Goal: Task Accomplishment & Management: Complete application form

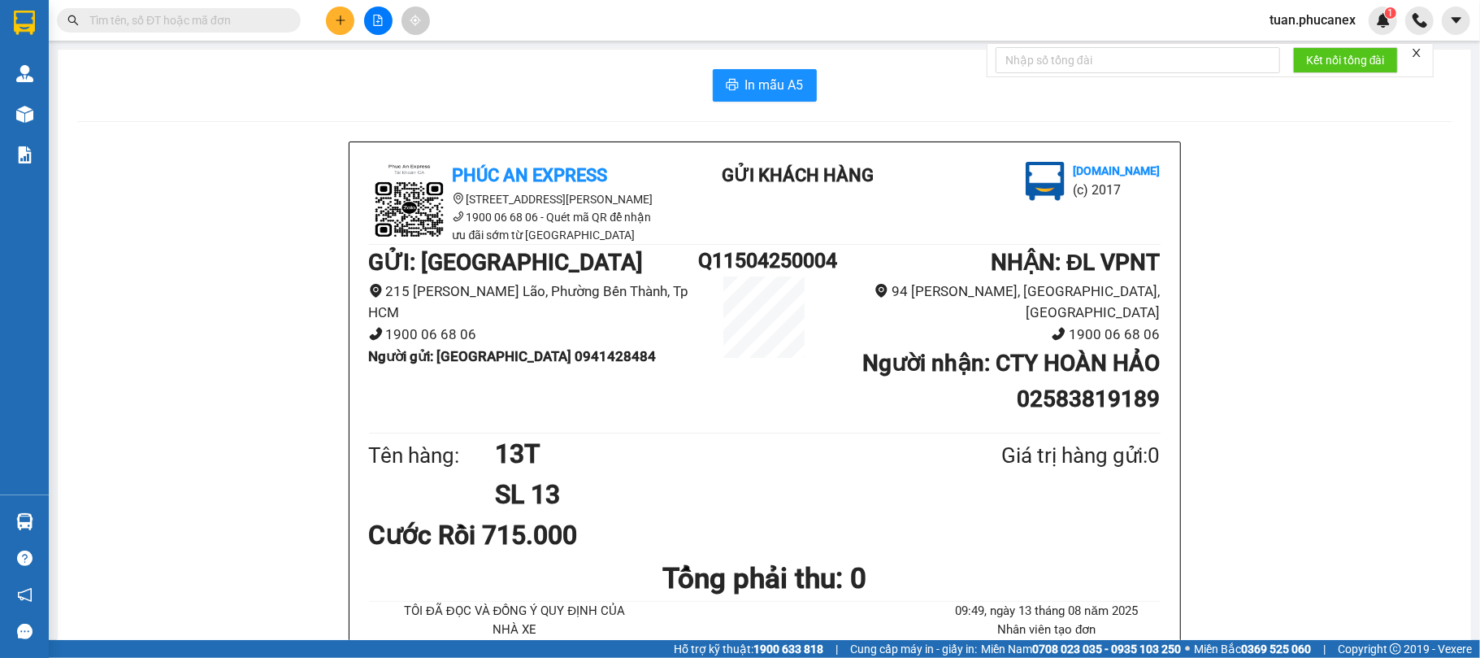
click at [1419, 53] on icon "close" at bounding box center [1417, 53] width 8 height 8
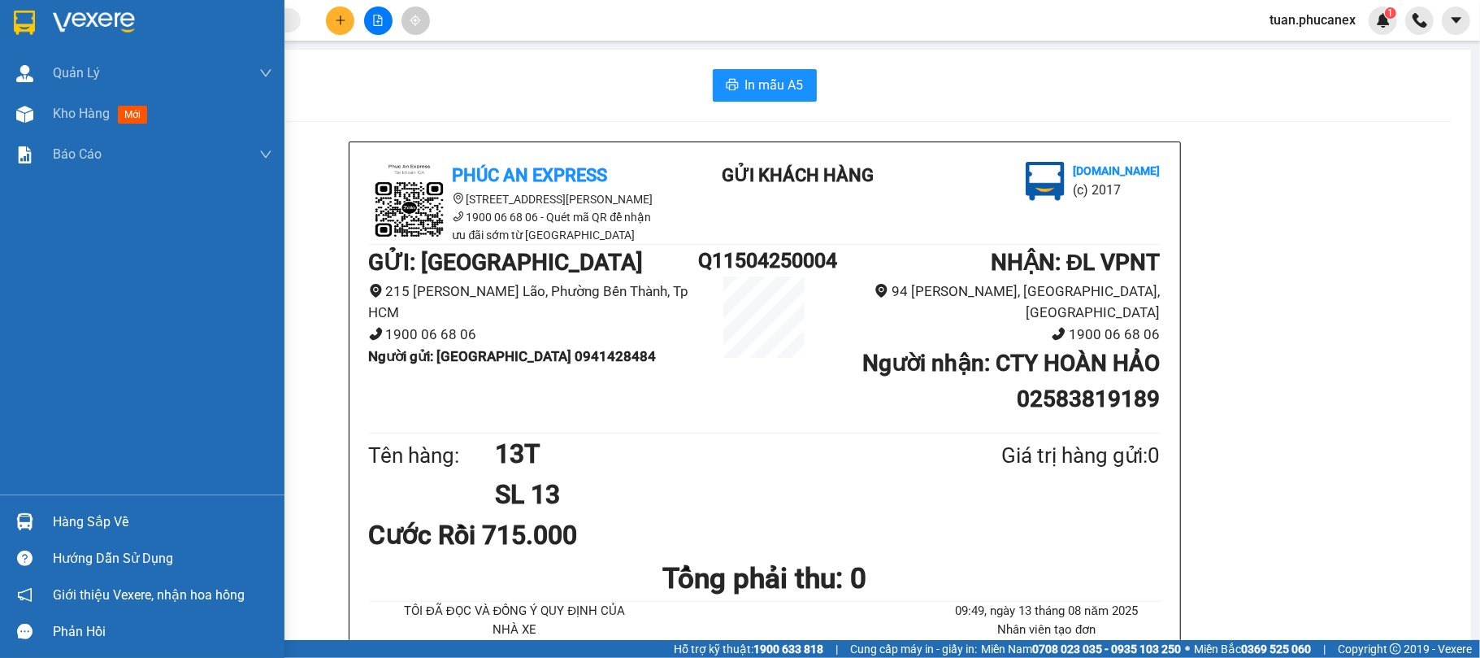
click at [23, 20] on img at bounding box center [24, 23] width 21 height 24
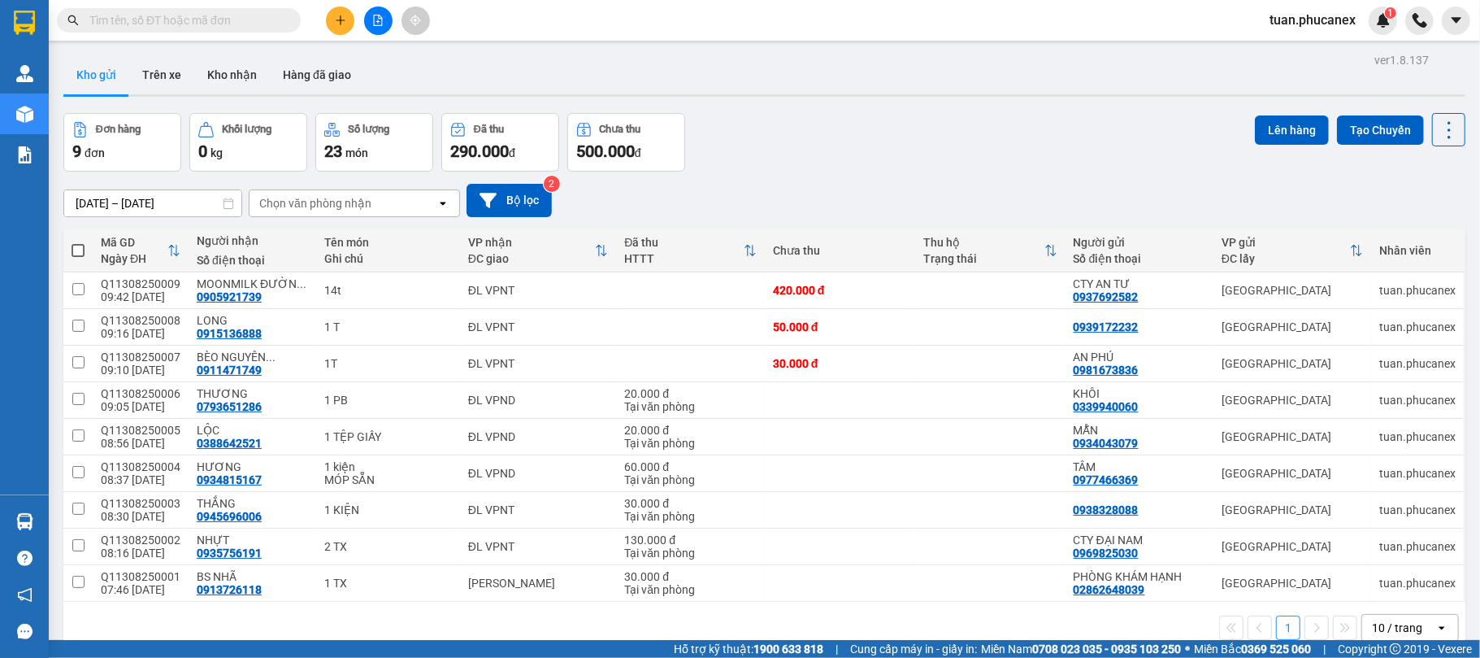
click at [1377, 629] on div "10 / trang" at bounding box center [1397, 627] width 50 height 16
click at [1388, 593] on span "100 / trang" at bounding box center [1387, 596] width 59 height 16
click at [354, 23] on div at bounding box center [378, 21] width 122 height 28
click at [345, 20] on icon "plus" at bounding box center [340, 20] width 11 height 11
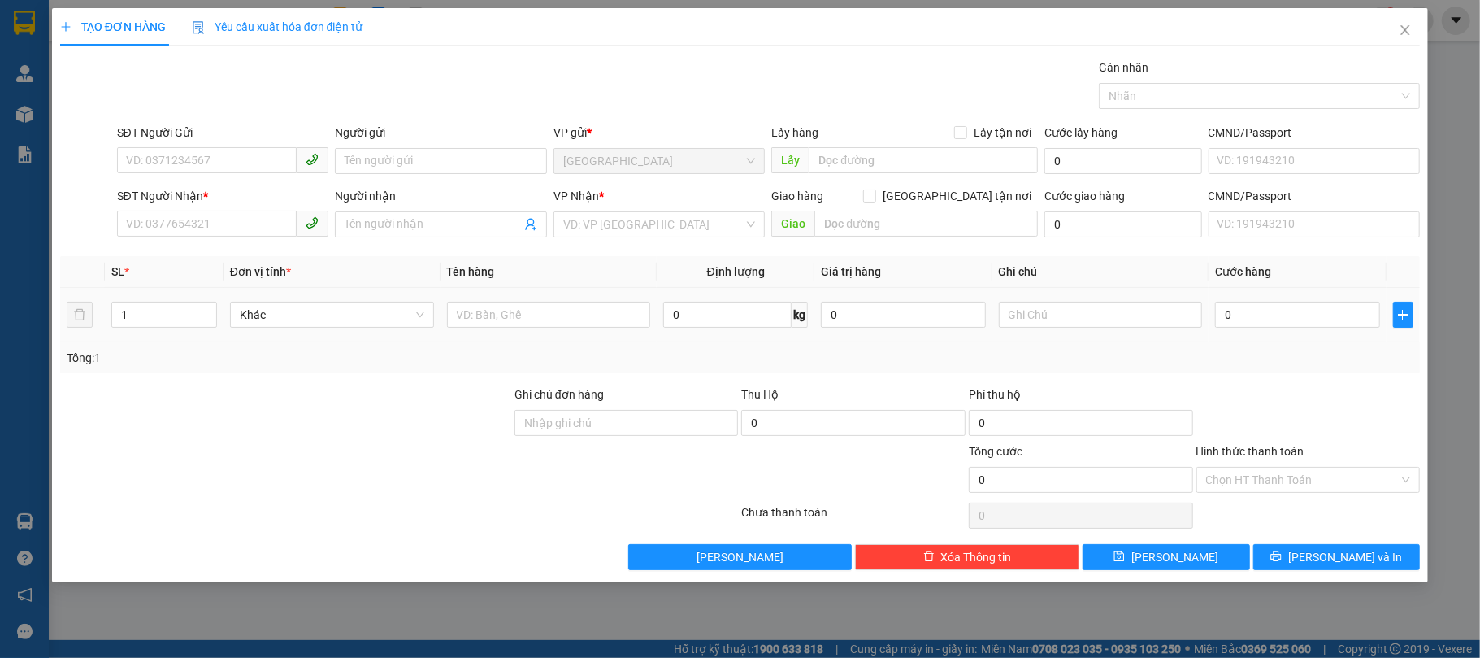
click at [1269, 330] on div "0" at bounding box center [1297, 314] width 164 height 33
click at [1275, 319] on input "0" at bounding box center [1297, 315] width 164 height 26
type input "3"
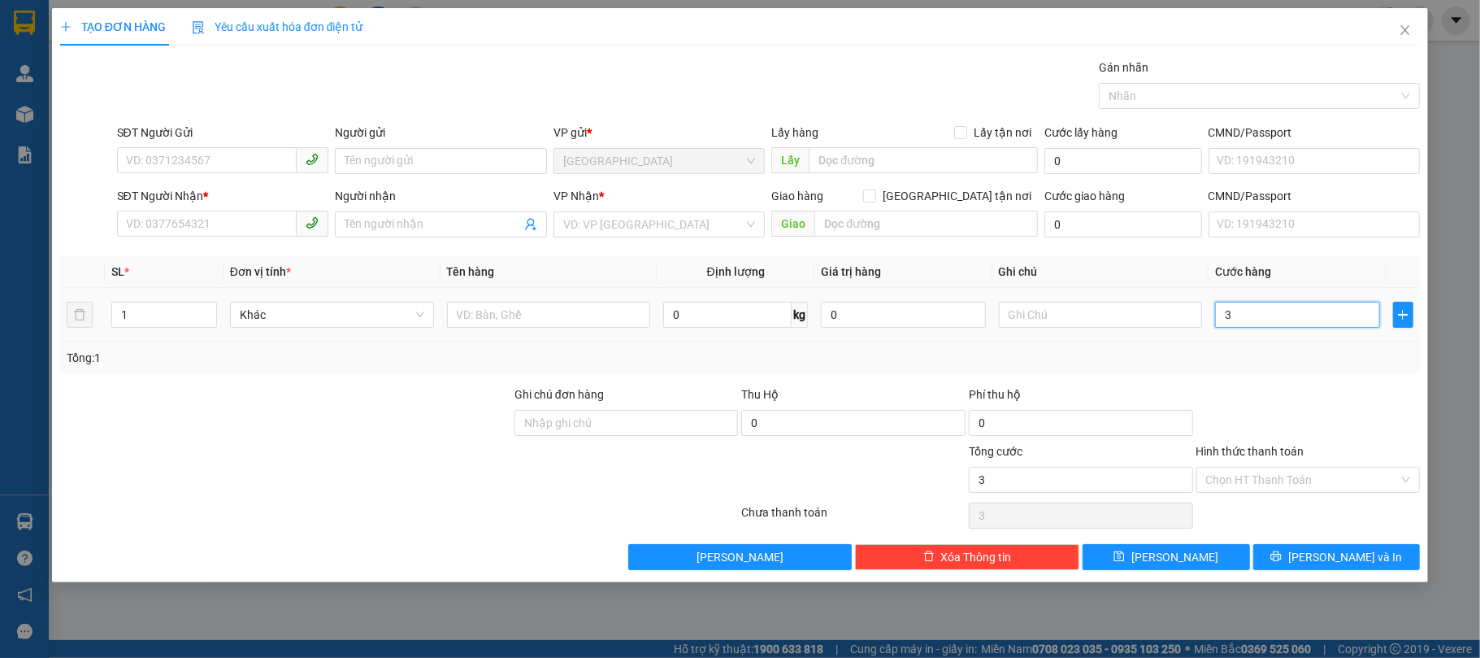
type input "35"
type input "355"
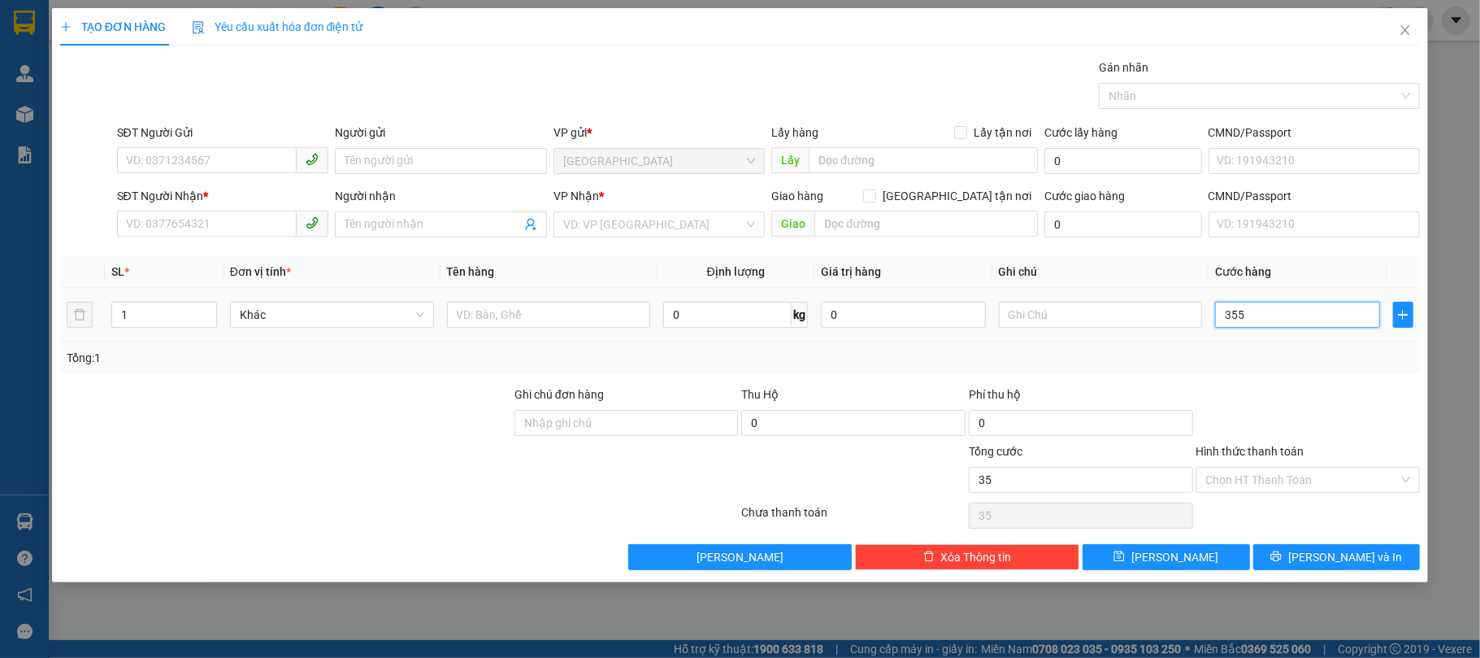
type input "355"
type input "3.550"
type input "35.500"
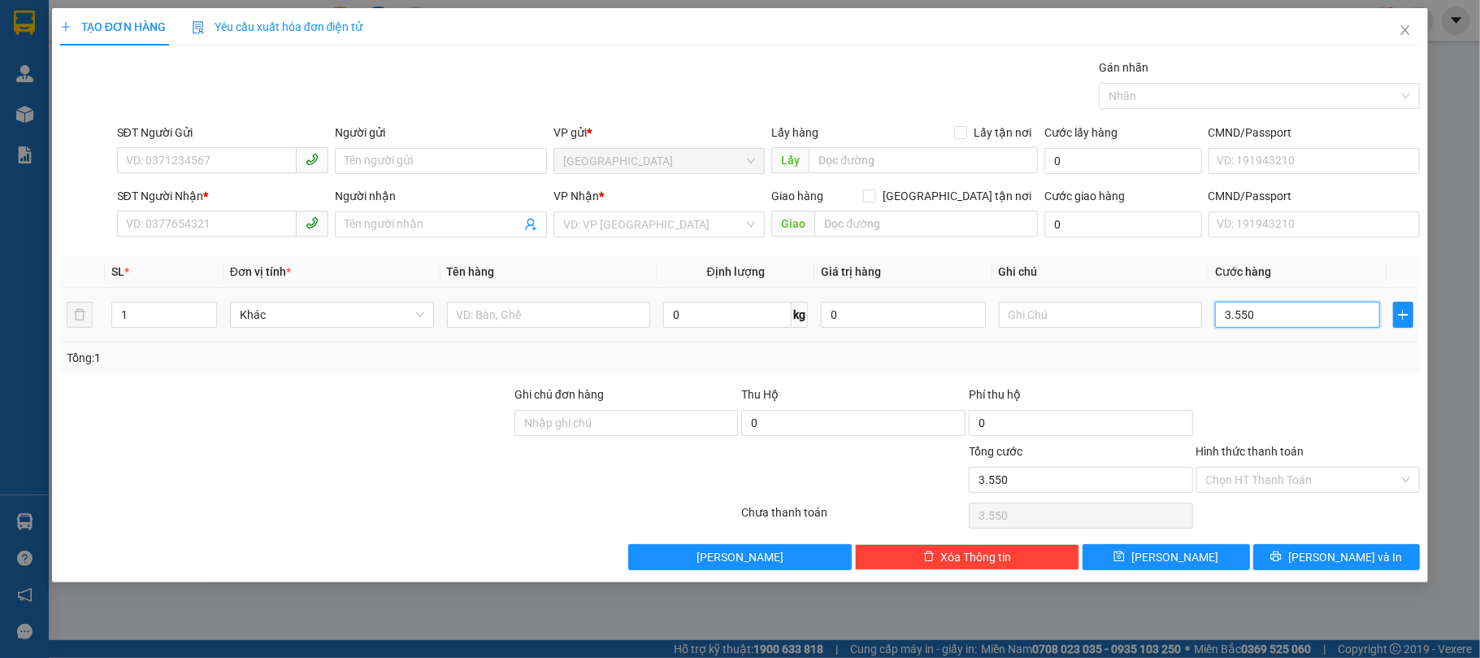
type input "35.500"
type input "36.000"
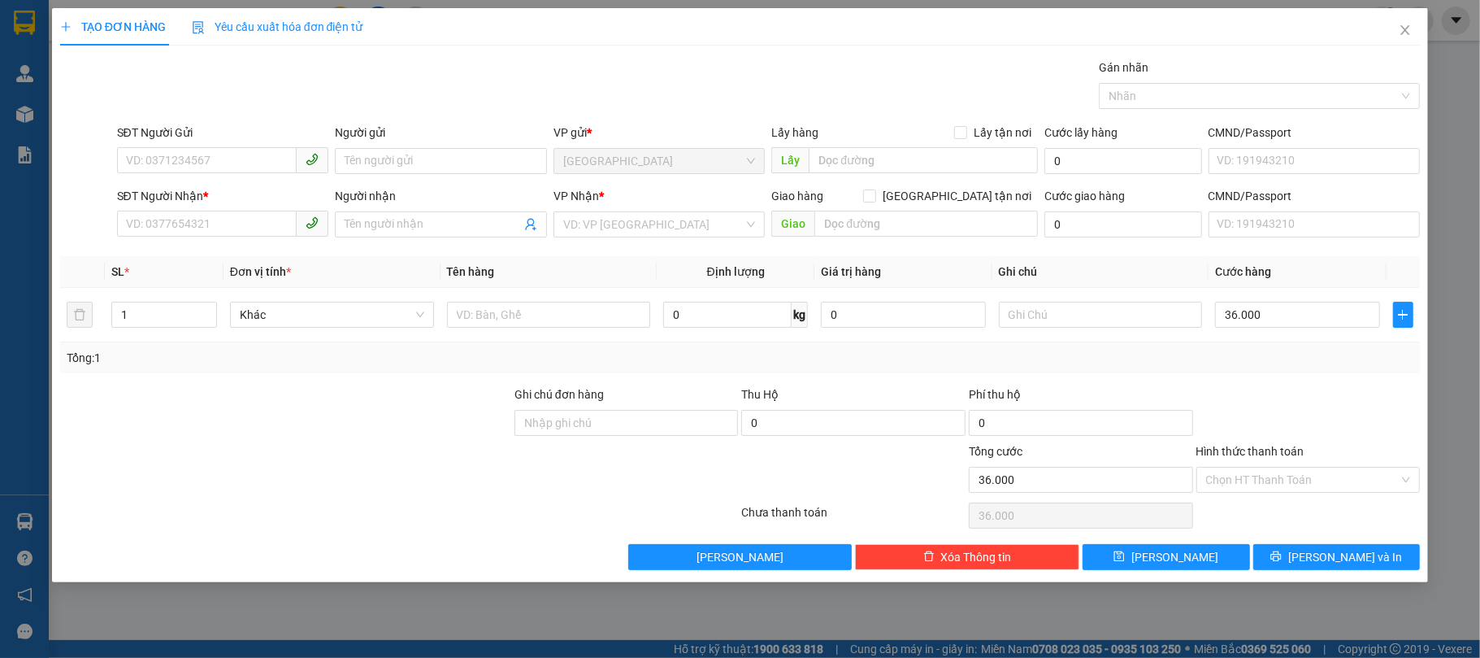
click at [1270, 375] on div "Transit Pickup Surcharge Ids Transit Deliver Surcharge Ids Transit Deliver Surc…" at bounding box center [740, 314] width 1361 height 511
click at [1314, 400] on div at bounding box center [1309, 413] width 228 height 57
